Goal: Find contact information: Find contact information

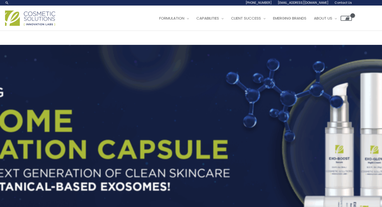
click at [343, 4] on span "Contact Us" at bounding box center [342, 3] width 17 height 4
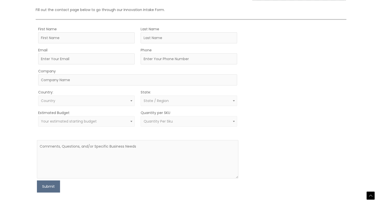
scroll to position [173, 0]
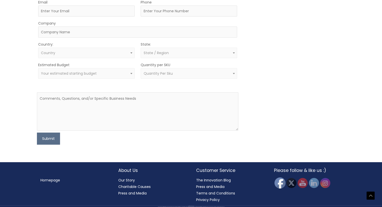
click at [283, 182] on img at bounding box center [279, 182] width 11 height 11
